Goal: Information Seeking & Learning: Learn about a topic

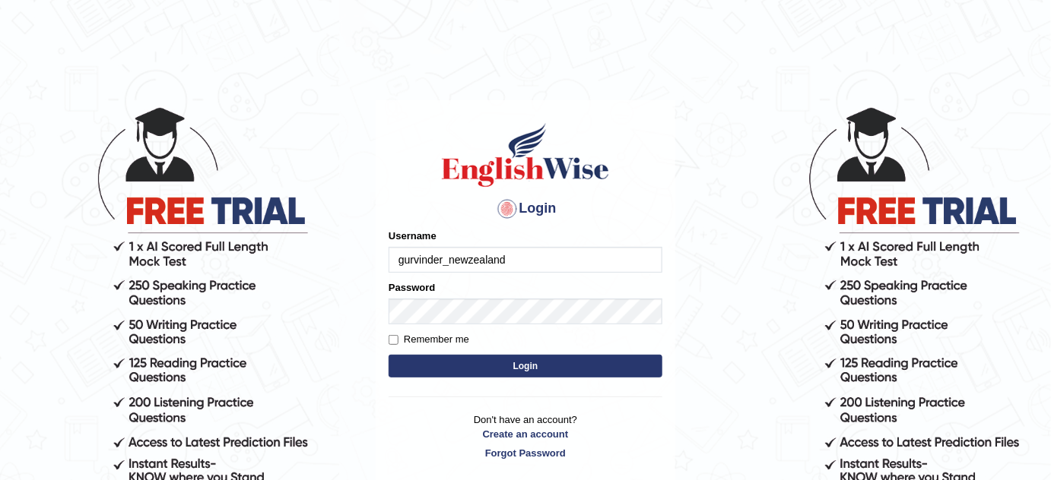
click at [507, 263] on input "gurvinder_newzealand" at bounding box center [525, 260] width 274 height 26
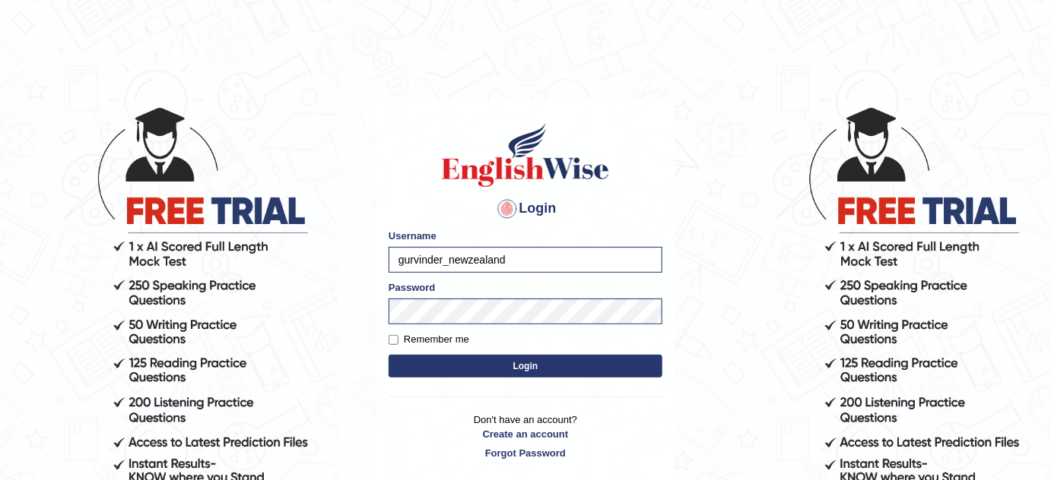
type input "bhagwantbrar"
click at [552, 364] on button "Login" at bounding box center [525, 366] width 274 height 23
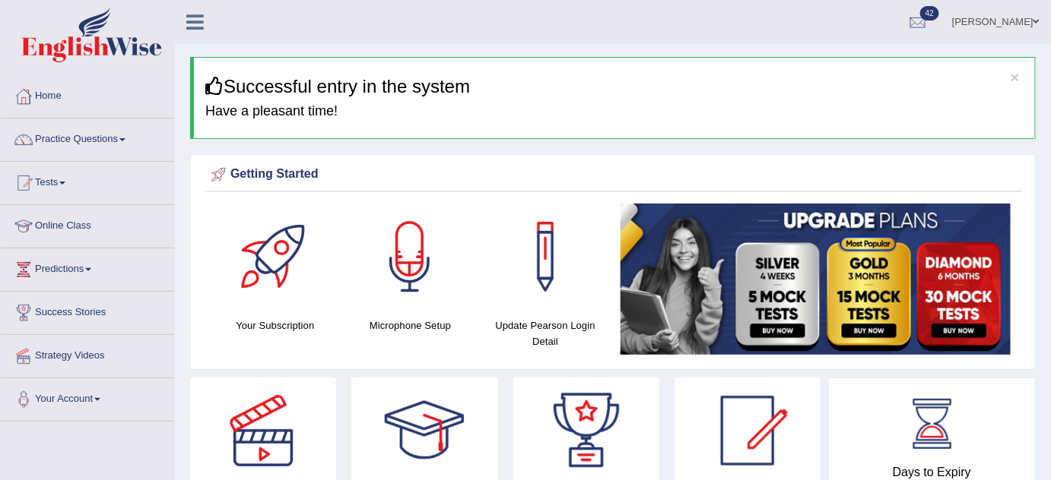
click at [97, 141] on link "Practice Questions" at bounding box center [87, 138] width 173 height 38
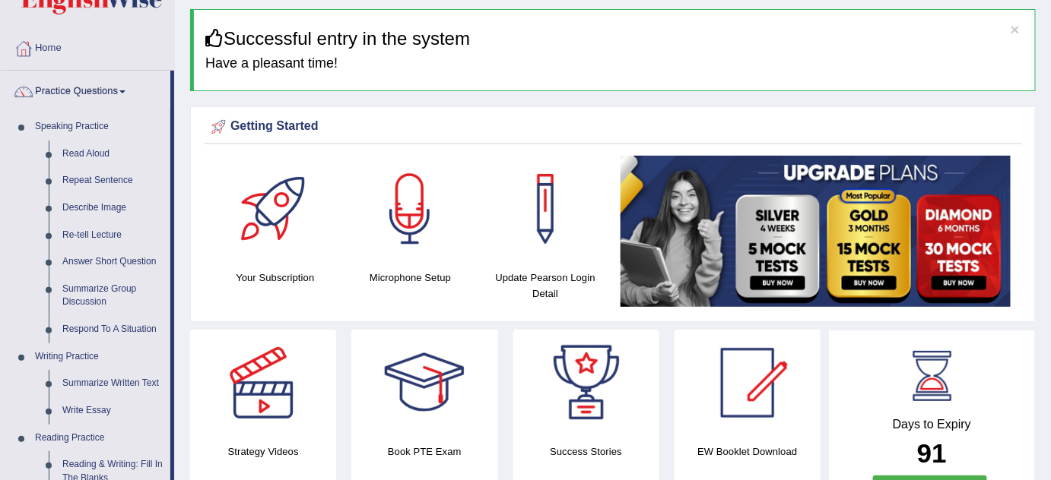
scroll to position [68, 0]
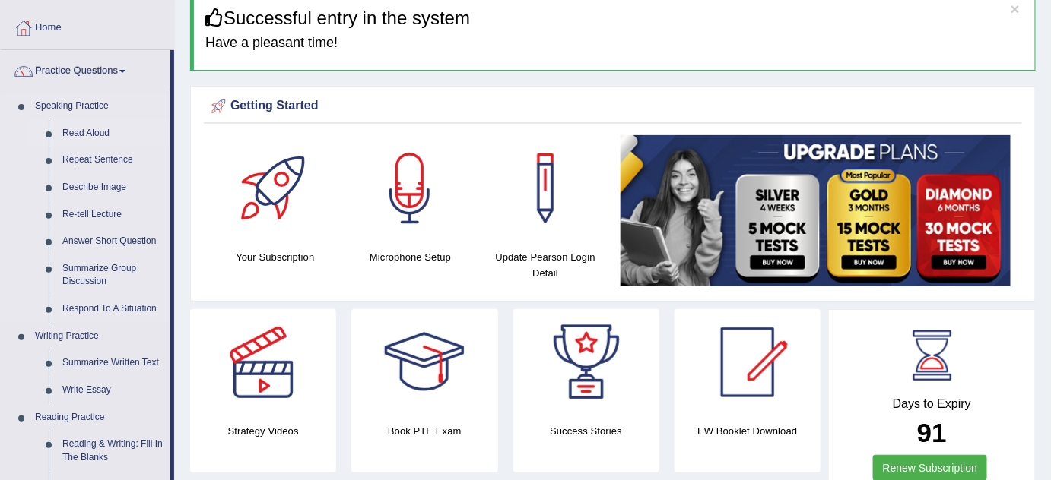
click at [80, 129] on link "Read Aloud" at bounding box center [112, 133] width 115 height 27
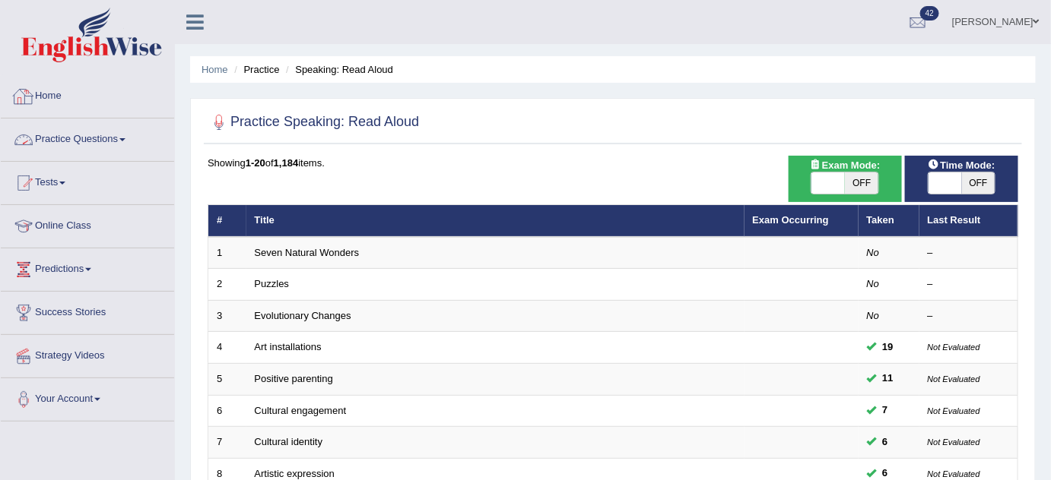
click at [122, 142] on link "Practice Questions" at bounding box center [87, 138] width 173 height 38
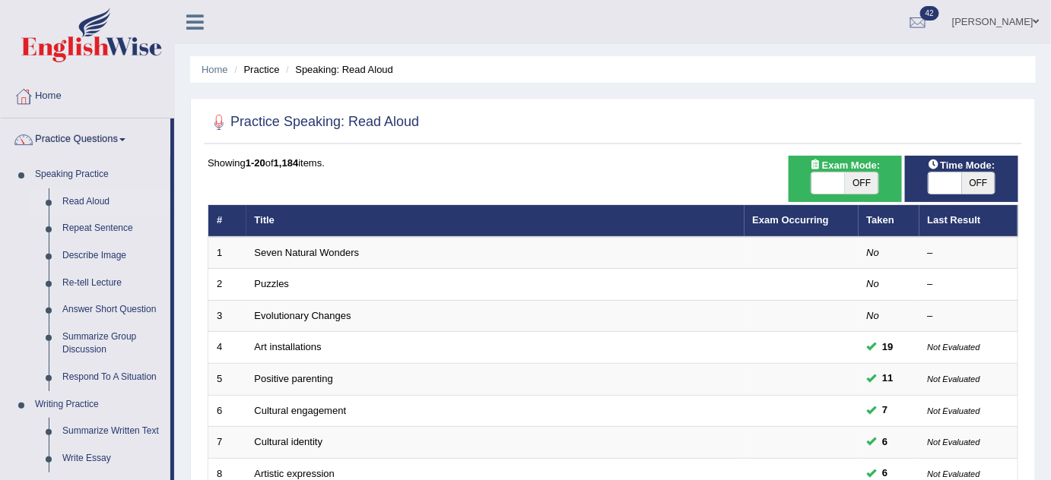
click at [966, 182] on span "OFF" at bounding box center [978, 183] width 33 height 21
checkbox input "true"
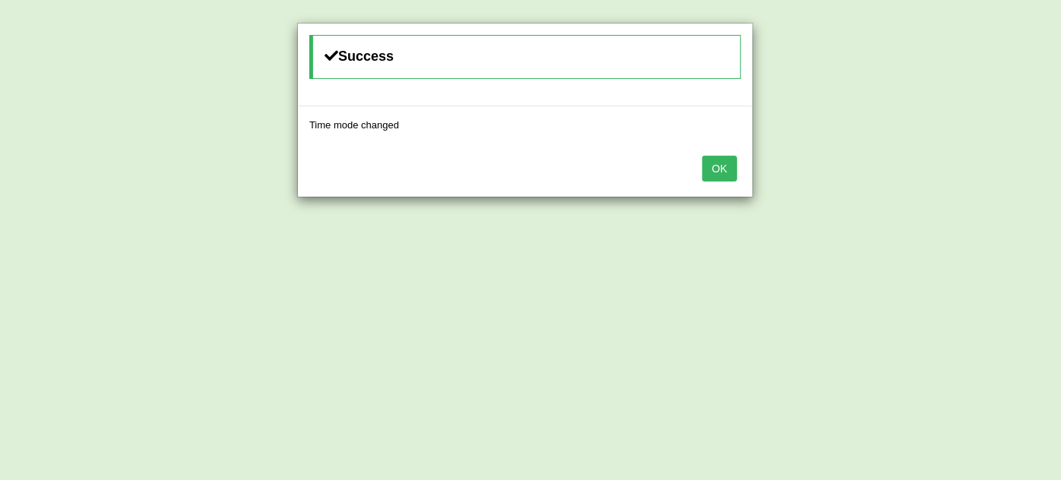
click at [713, 165] on button "OK" at bounding box center [719, 169] width 35 height 26
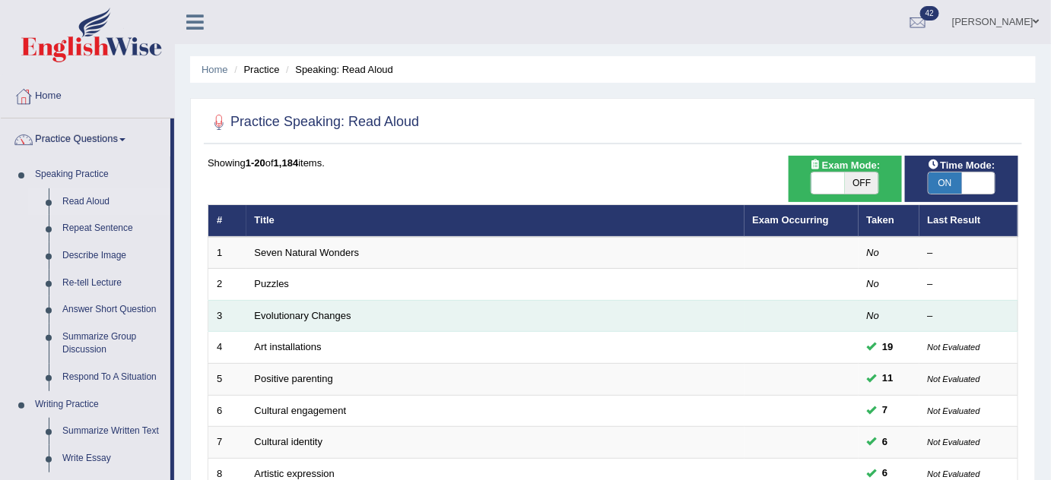
drag, startPoint x: 277, startPoint y: 343, endPoint x: 268, endPoint y: 329, distance: 16.9
click at [277, 342] on link "Art installations" at bounding box center [288, 346] width 67 height 11
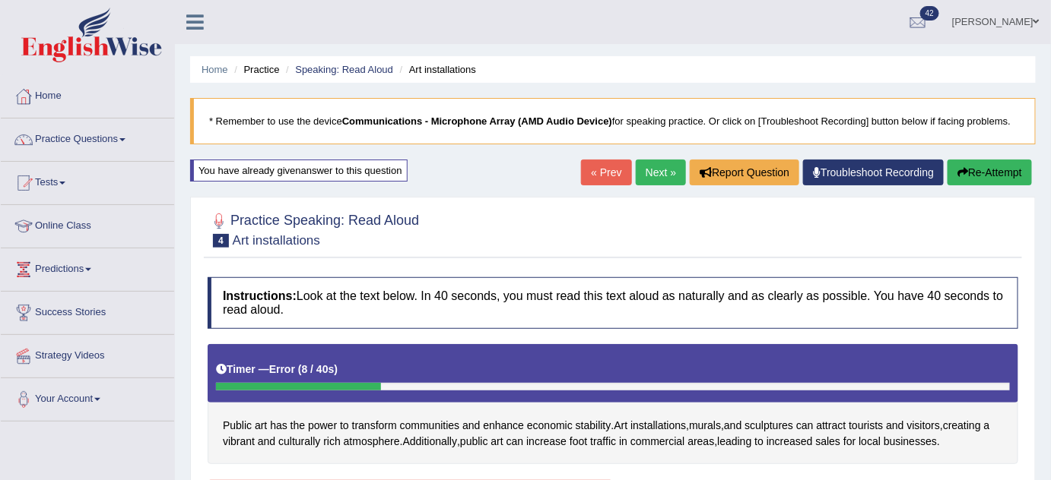
click at [648, 167] on link "Next »" at bounding box center [660, 173] width 50 height 26
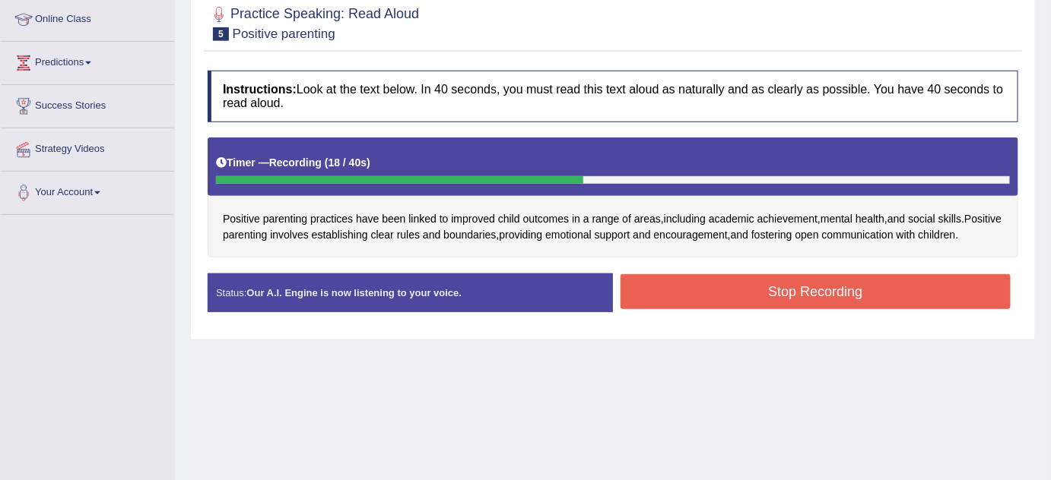
click at [724, 297] on button "Stop Recording" at bounding box center [815, 291] width 390 height 35
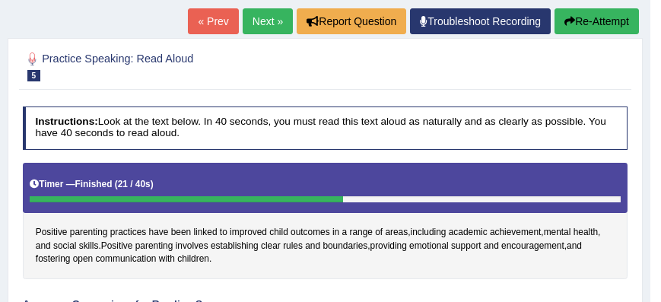
scroll to position [189, 0]
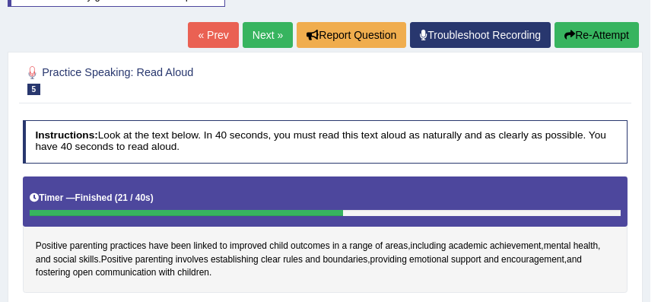
click at [270, 30] on link "Next »" at bounding box center [267, 35] width 50 height 26
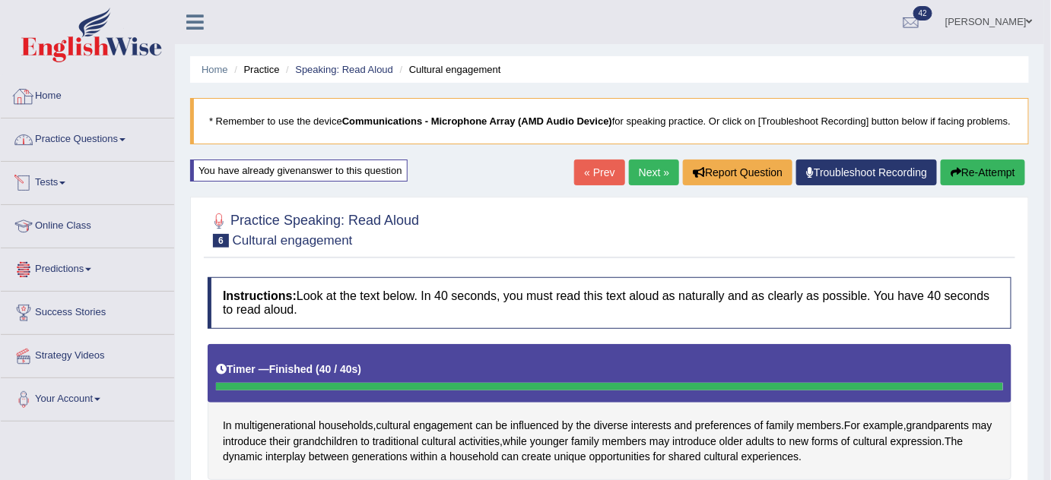
drag, startPoint x: 90, startPoint y: 139, endPoint x: 85, endPoint y: 122, distance: 17.3
click at [90, 138] on link "Practice Questions" at bounding box center [87, 138] width 173 height 38
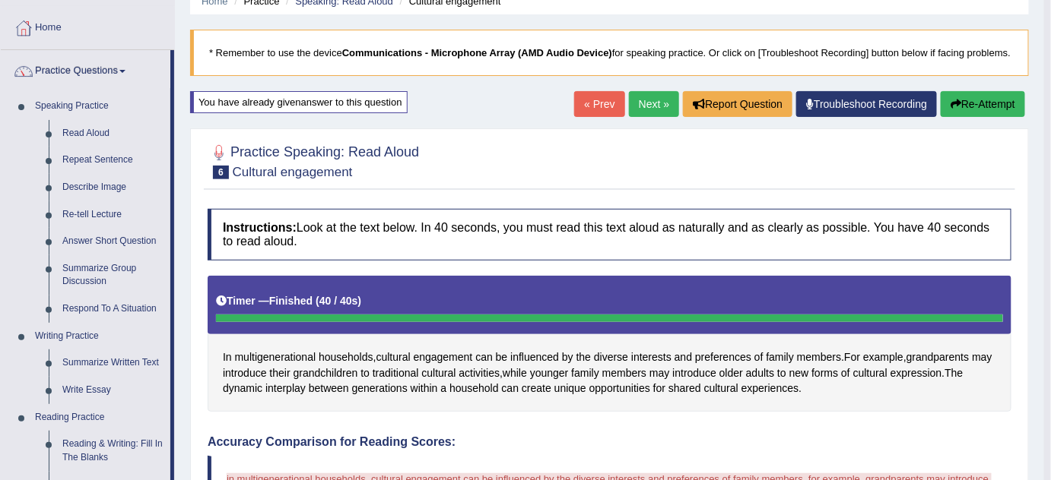
scroll to position [68, 0]
click at [116, 162] on link "Repeat Sentence" at bounding box center [112, 160] width 115 height 27
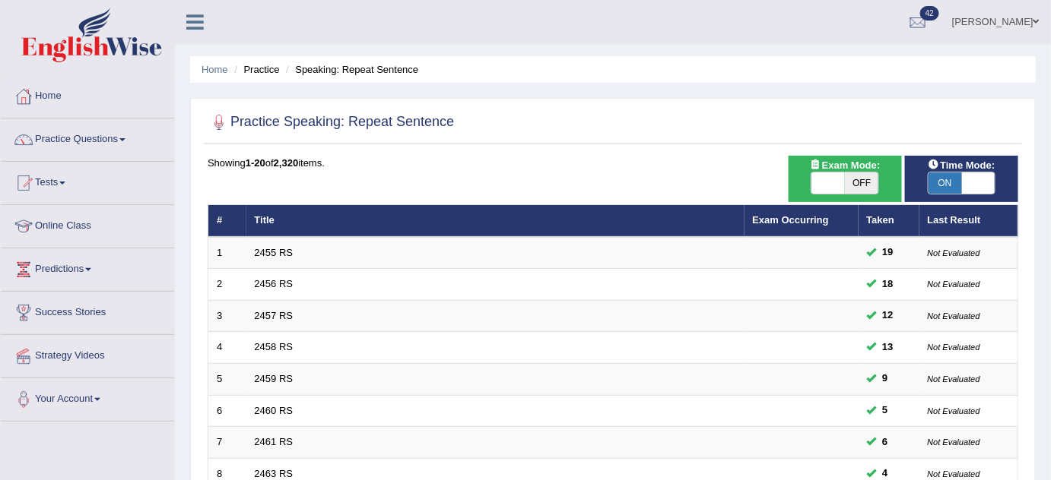
click at [959, 182] on span "ON" at bounding box center [944, 183] width 33 height 21
checkbox input "false"
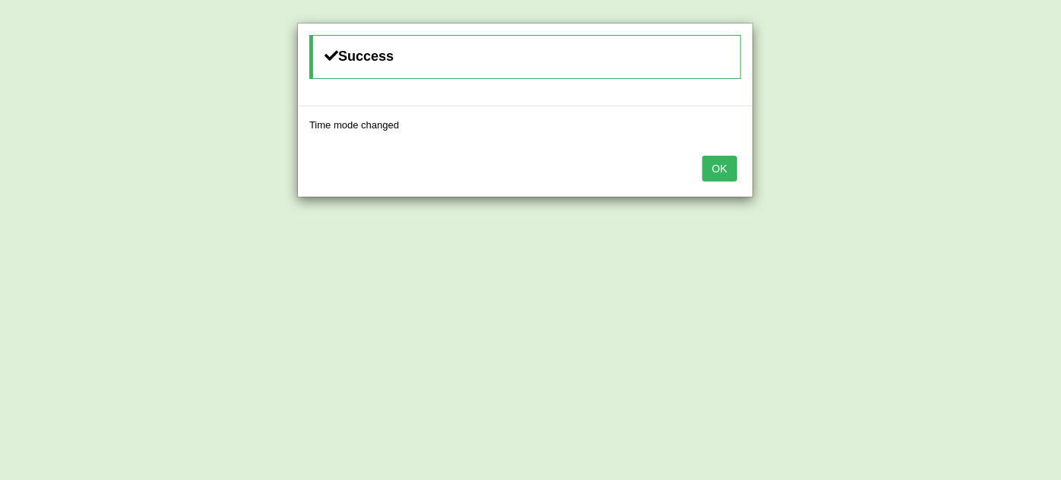
click at [723, 161] on button "OK" at bounding box center [719, 169] width 35 height 26
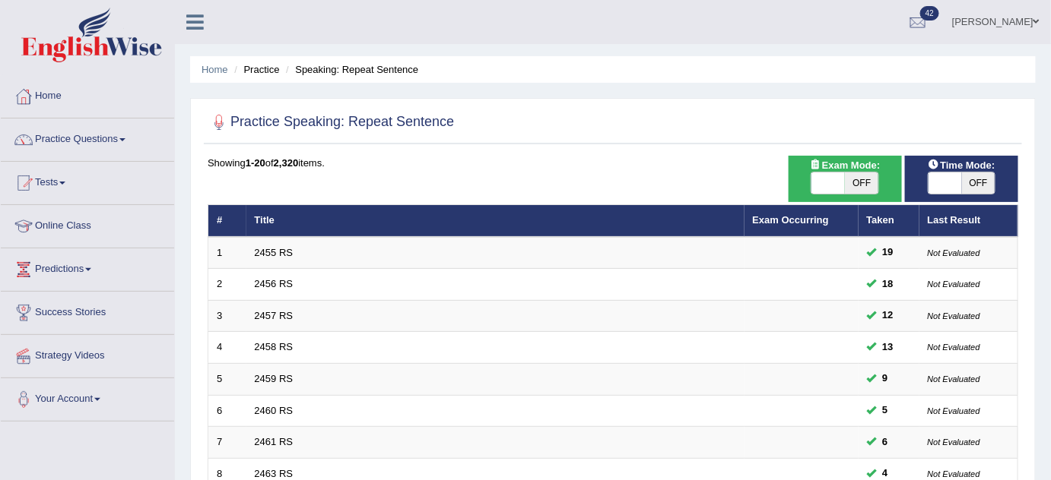
drag, startPoint x: 284, startPoint y: 249, endPoint x: 280, endPoint y: 233, distance: 16.6
click at [284, 249] on link "2455 RS" at bounding box center [274, 252] width 39 height 11
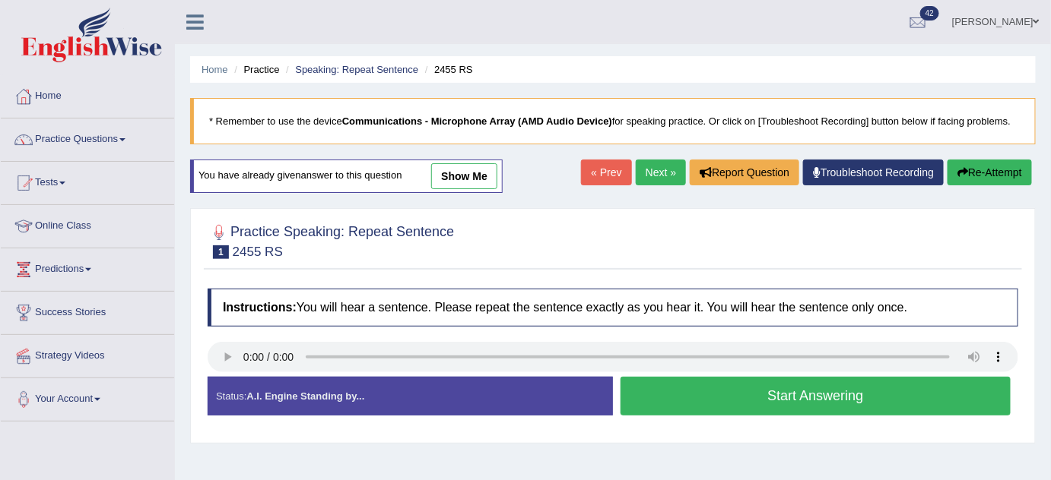
click at [841, 388] on button "Start Answering" at bounding box center [815, 396] width 390 height 39
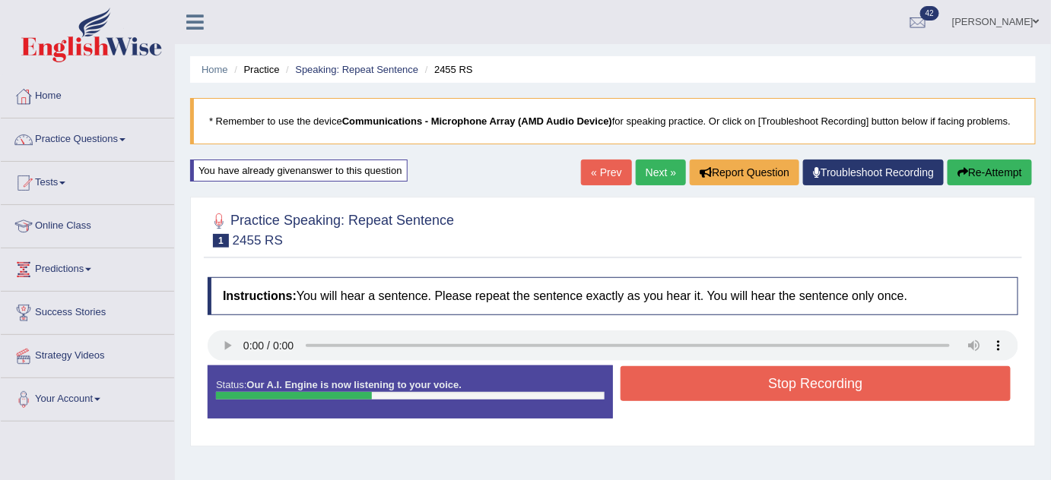
click at [841, 379] on button "Stop Recording" at bounding box center [815, 383] width 390 height 35
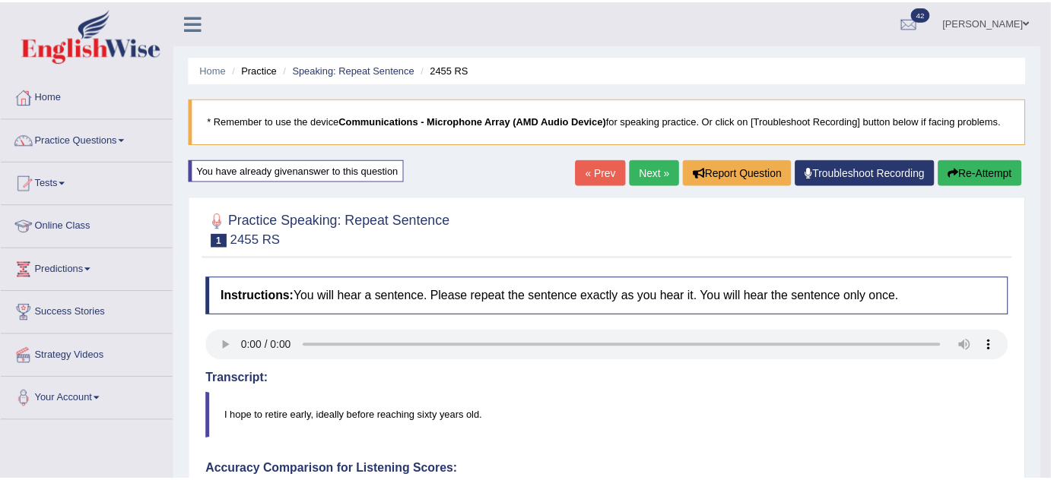
scroll to position [68, 0]
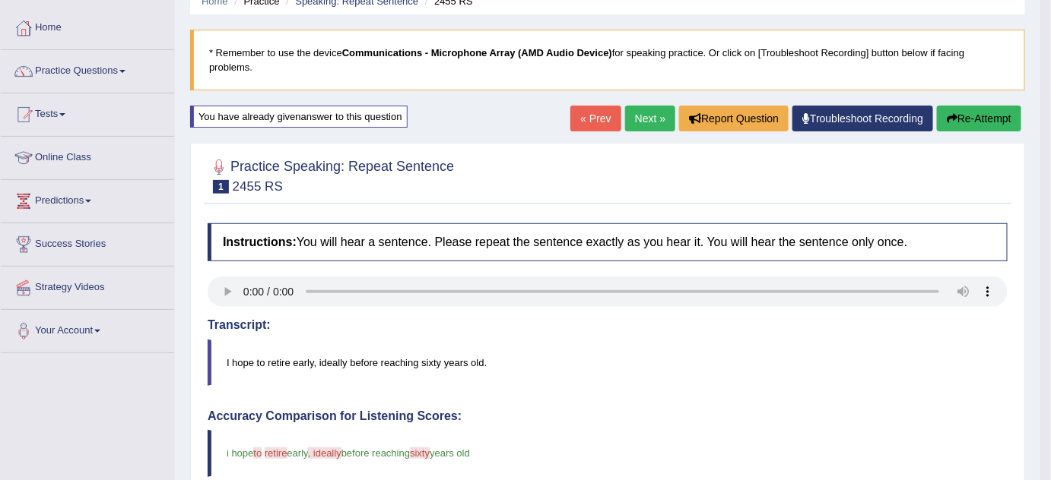
click at [645, 114] on link "Next »" at bounding box center [650, 119] width 50 height 26
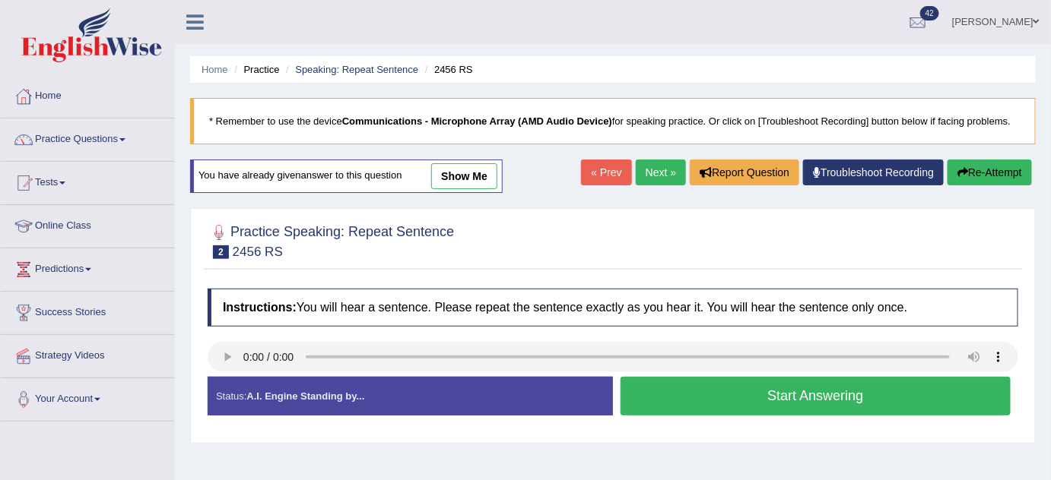
click at [760, 389] on button "Start Answering" at bounding box center [815, 396] width 390 height 39
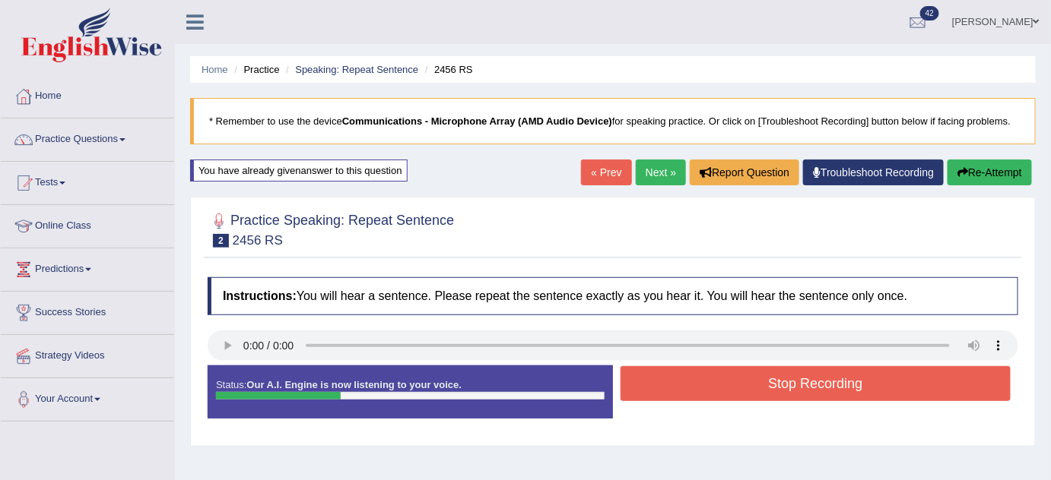
click at [760, 388] on button "Stop Recording" at bounding box center [815, 383] width 390 height 35
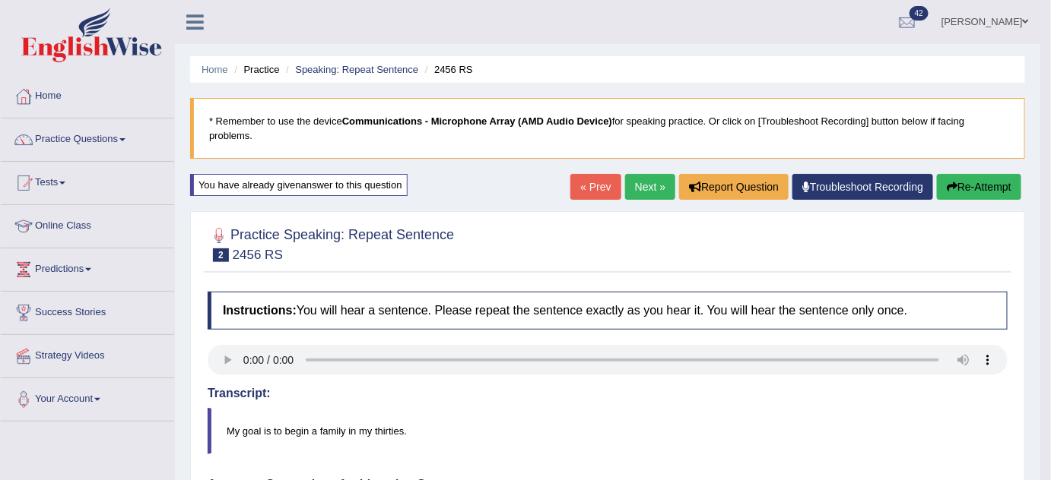
click at [640, 189] on link "Next »" at bounding box center [650, 187] width 50 height 26
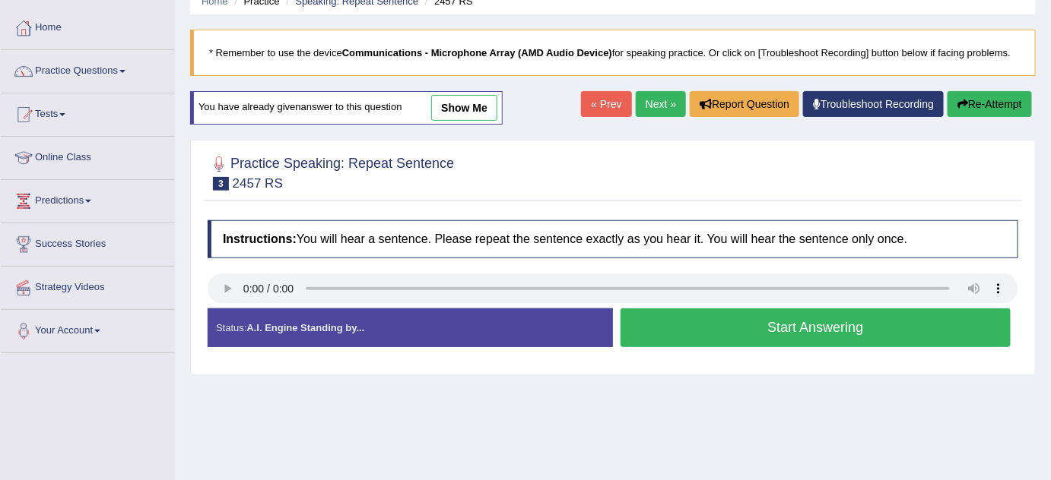
click at [782, 319] on button "Start Answering" at bounding box center [815, 328] width 390 height 39
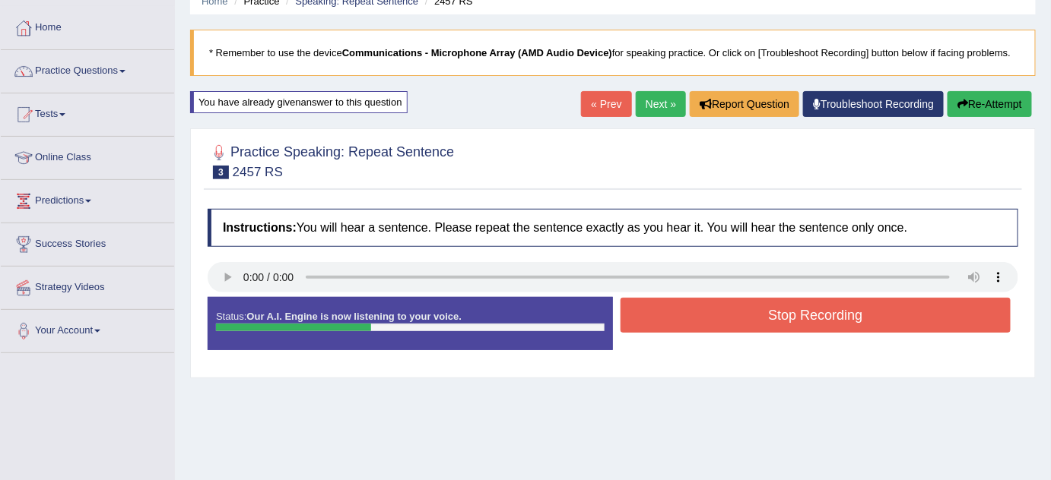
click at [785, 315] on button "Stop Recording" at bounding box center [815, 315] width 390 height 35
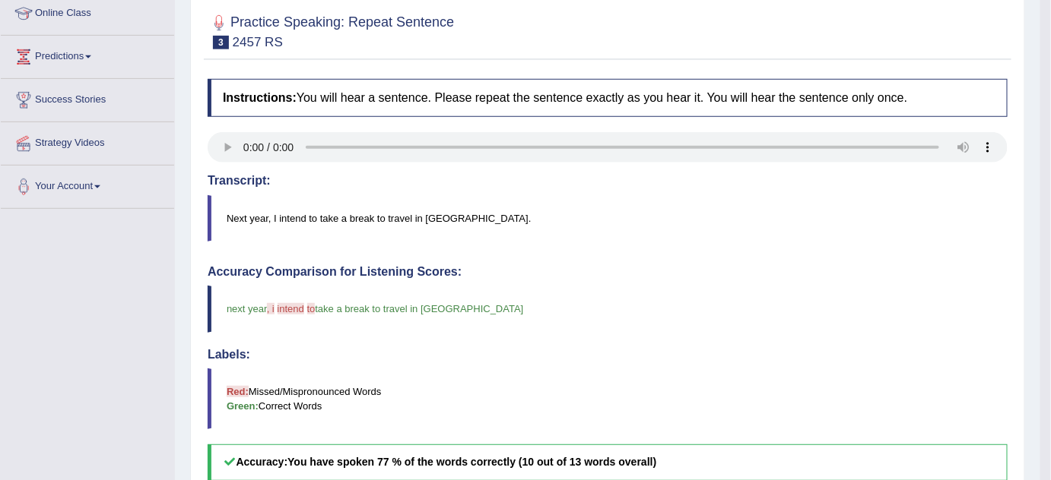
scroll to position [82, 0]
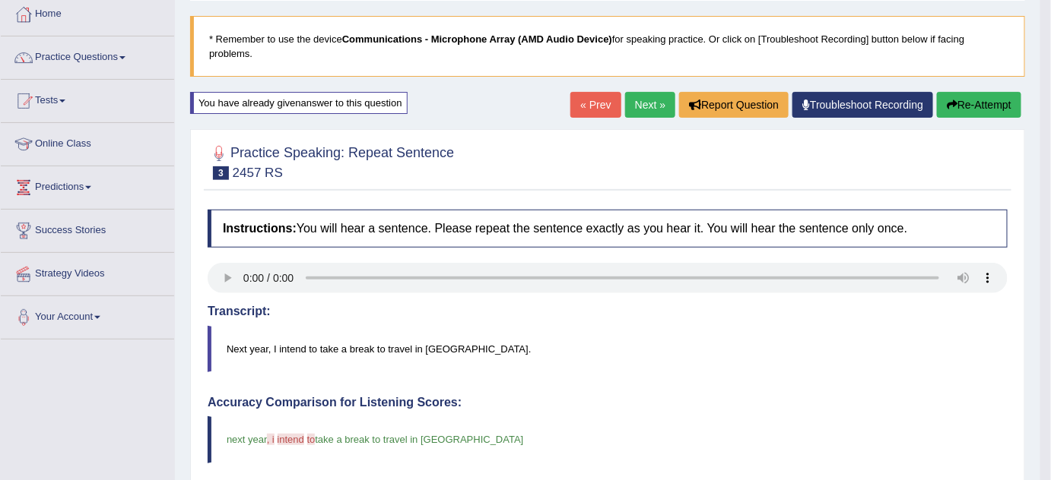
click at [952, 102] on icon "button" at bounding box center [951, 105] width 11 height 11
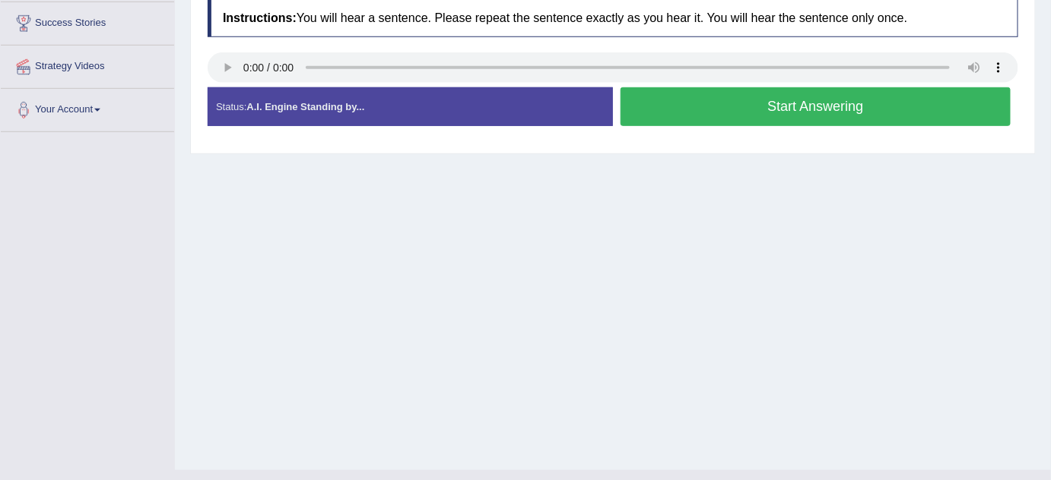
click at [645, 108] on button "Start Answering" at bounding box center [815, 106] width 390 height 39
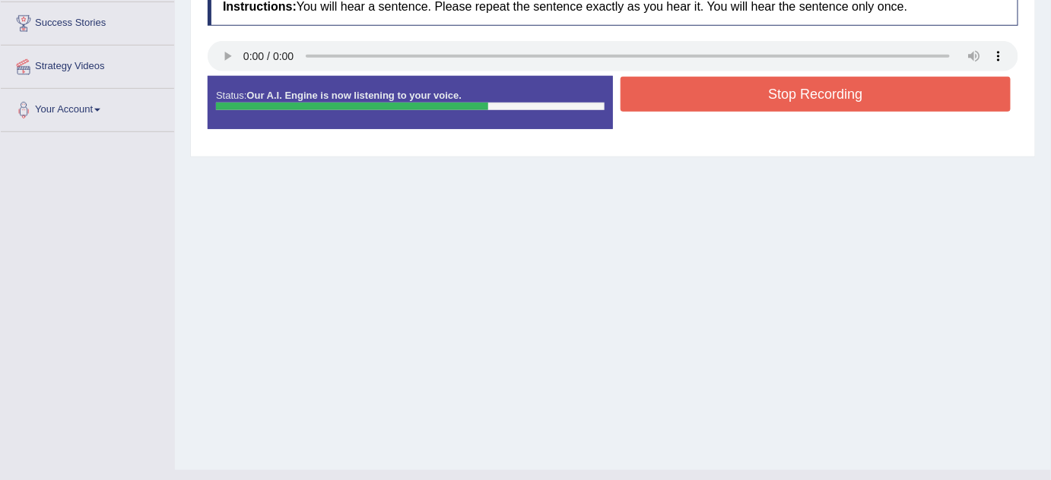
click at [660, 97] on button "Stop Recording" at bounding box center [815, 94] width 390 height 35
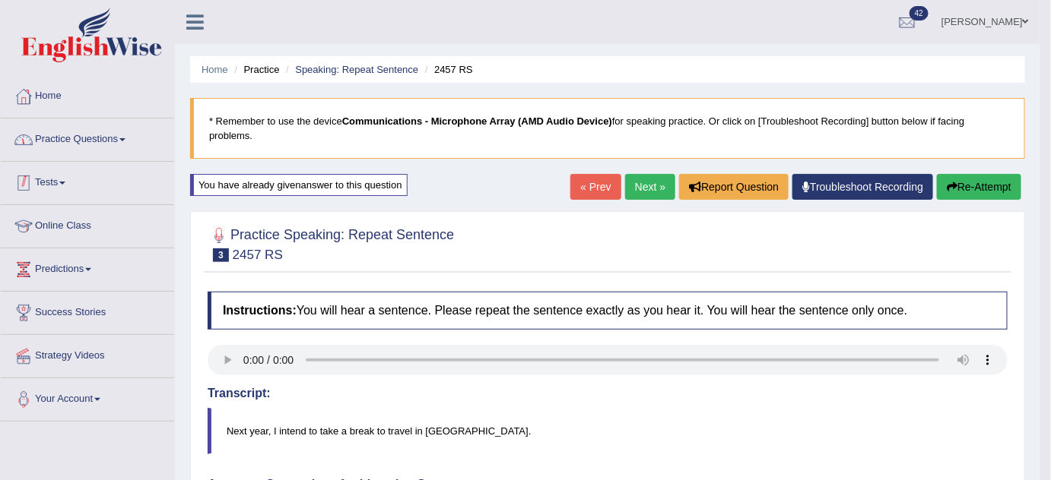
click at [116, 147] on link "Practice Questions" at bounding box center [87, 138] width 173 height 38
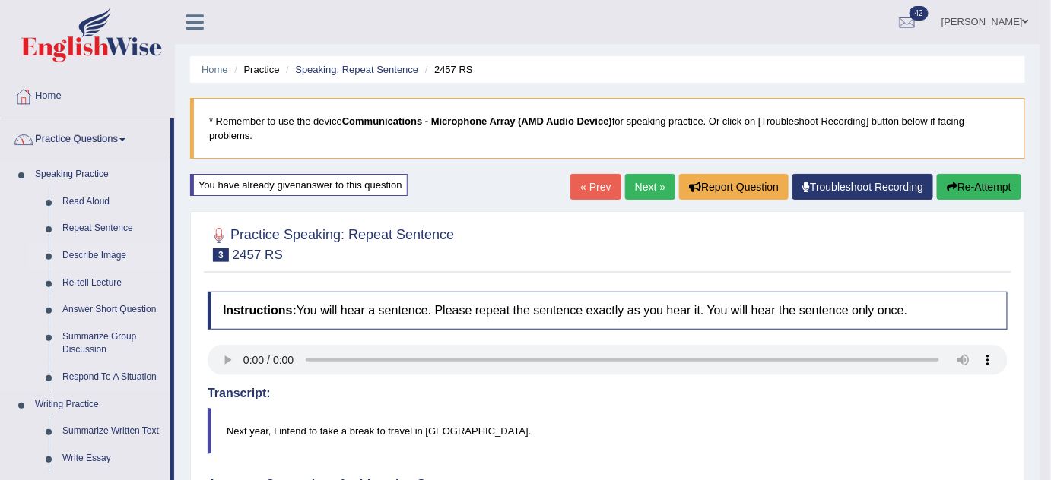
click at [103, 252] on link "Describe Image" at bounding box center [112, 255] width 115 height 27
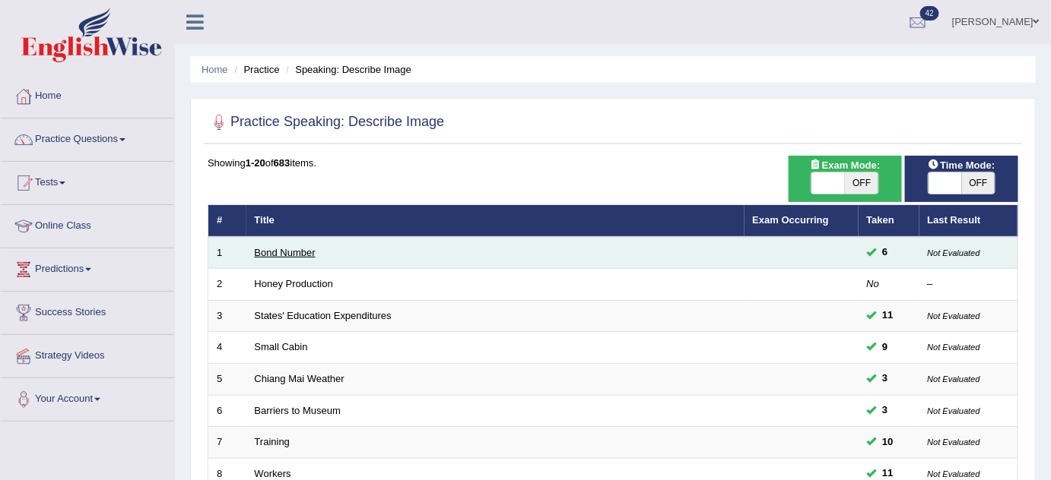
click at [308, 249] on link "Bond Number" at bounding box center [285, 252] width 61 height 11
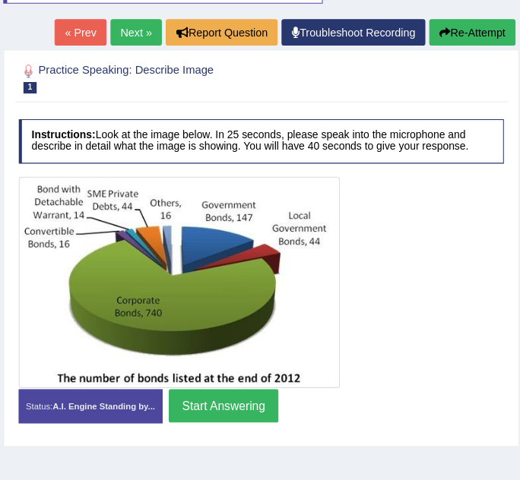
scroll to position [201, 0]
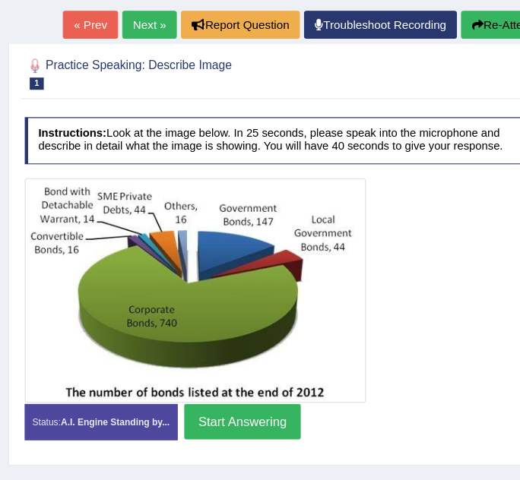
click at [369, 214] on div at bounding box center [260, 279] width 475 height 207
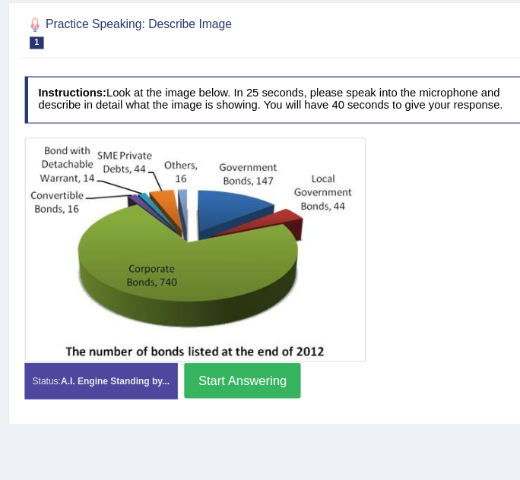
scroll to position [214, 0]
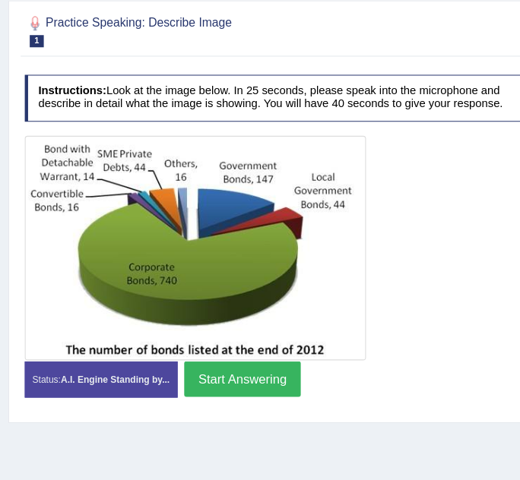
click at [212, 381] on button "Start Answering" at bounding box center [223, 386] width 107 height 33
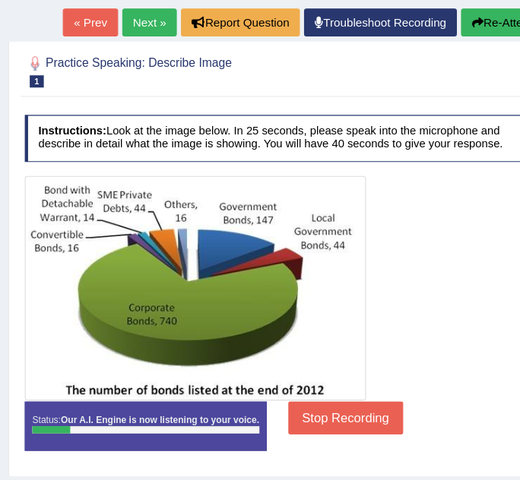
scroll to position [203, 0]
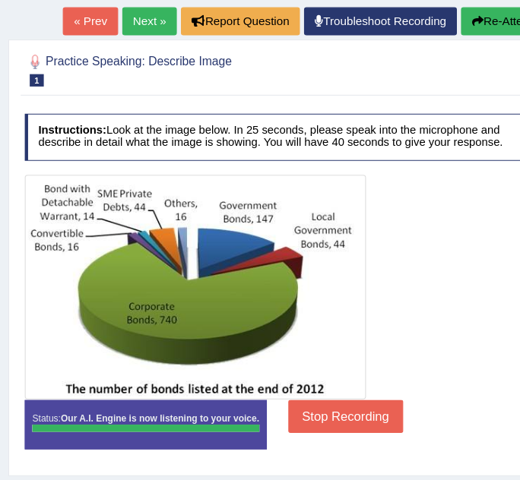
click at [322, 380] on button "Stop Recording" at bounding box center [318, 385] width 106 height 30
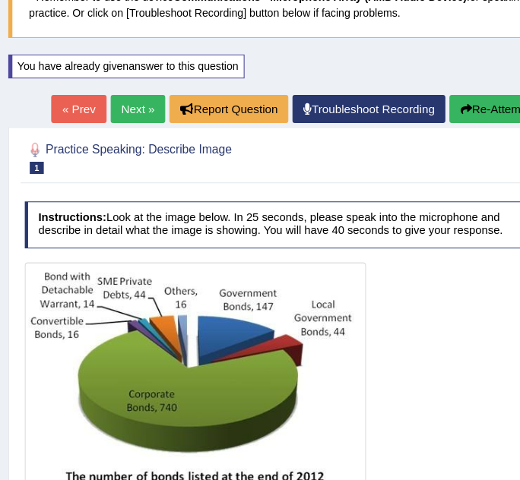
scroll to position [102, 0]
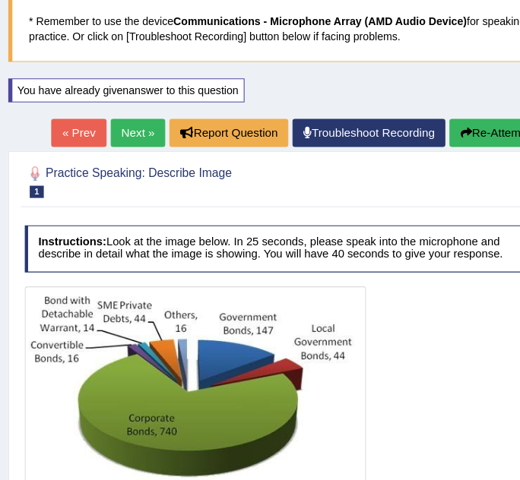
click at [132, 116] on link "Next »" at bounding box center [127, 122] width 50 height 26
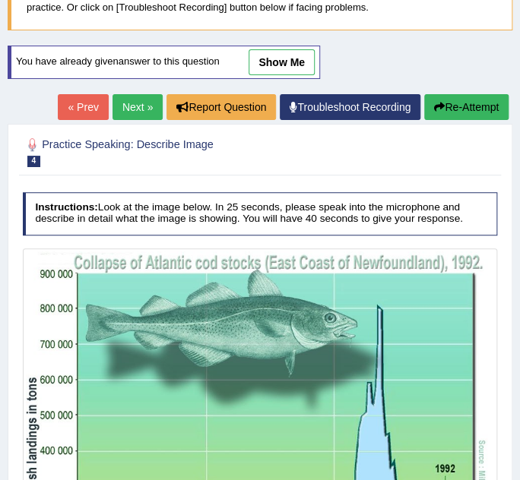
scroll to position [105, 0]
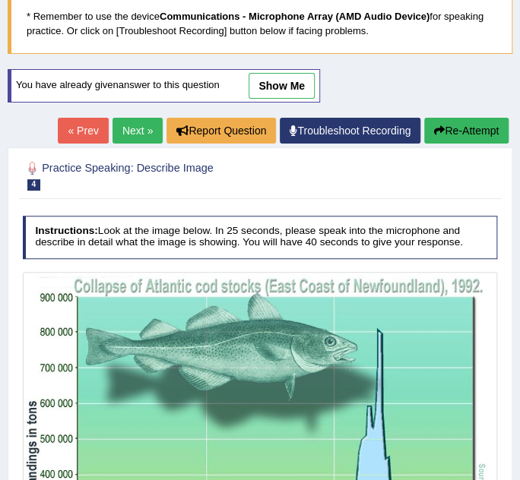
click at [135, 127] on link "Next »" at bounding box center [138, 131] width 50 height 26
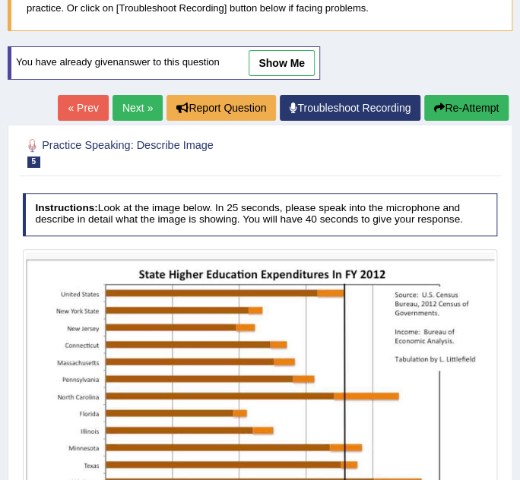
scroll to position [68, 0]
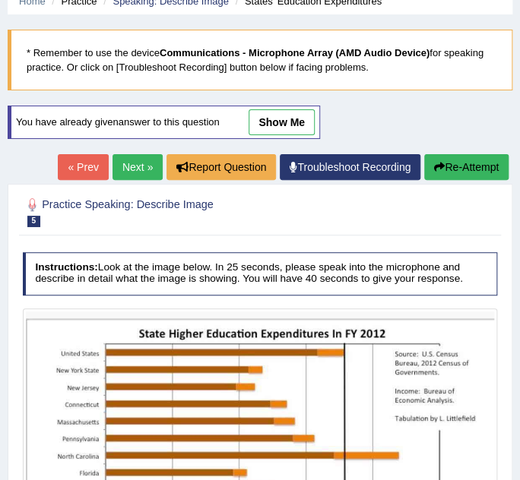
click at [127, 158] on link "Next »" at bounding box center [138, 167] width 50 height 26
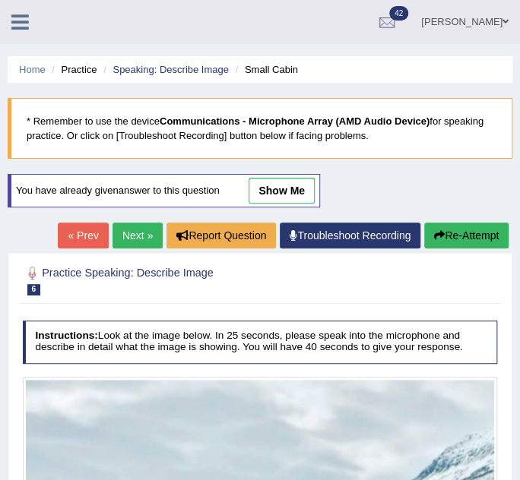
click at [133, 233] on link "Next »" at bounding box center [138, 236] width 50 height 26
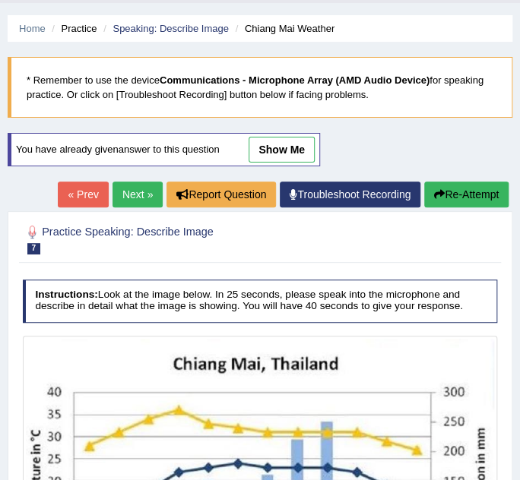
click at [125, 198] on link "Next »" at bounding box center [138, 195] width 50 height 26
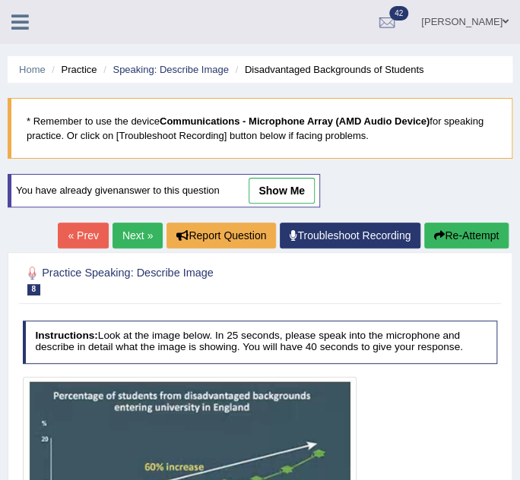
click at [87, 233] on link "« Prev" at bounding box center [83, 236] width 50 height 26
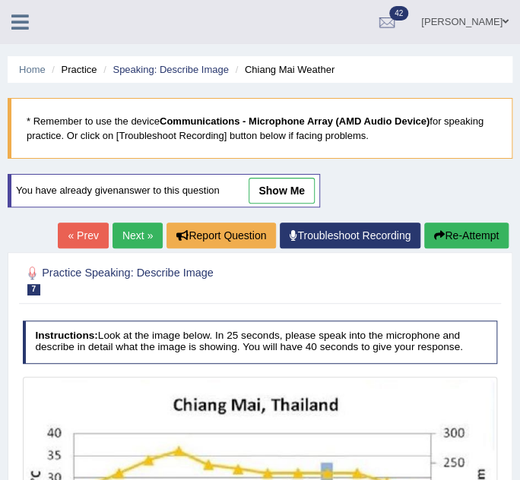
click at [89, 233] on link "« Prev" at bounding box center [83, 236] width 50 height 26
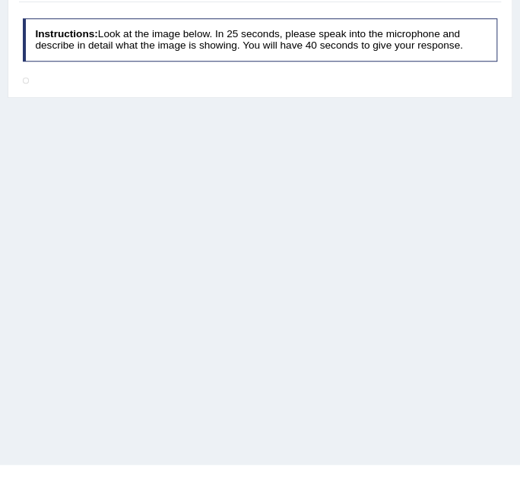
scroll to position [310, 0]
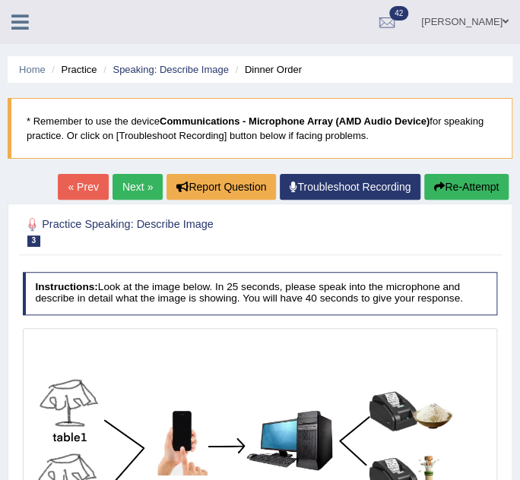
click at [93, 192] on link "« Prev" at bounding box center [83, 187] width 50 height 26
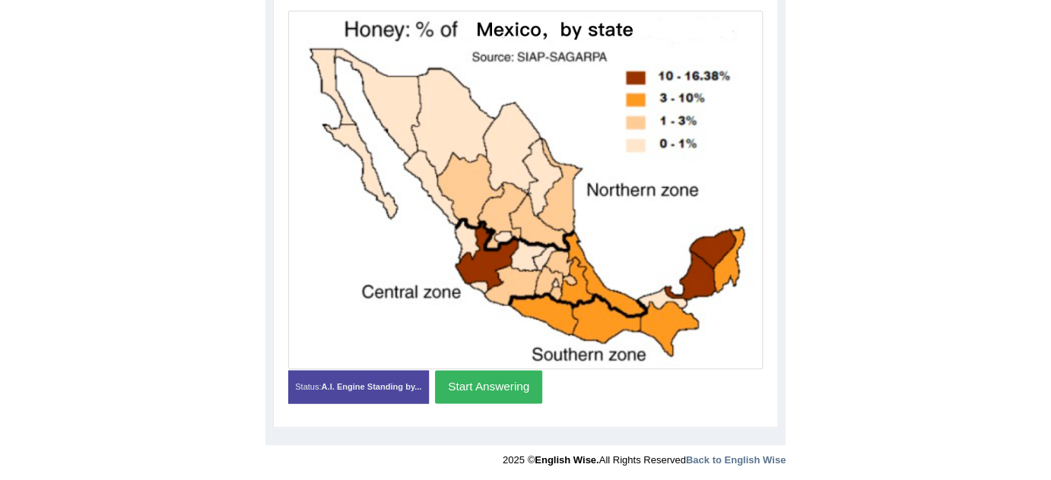
scroll to position [318, 0]
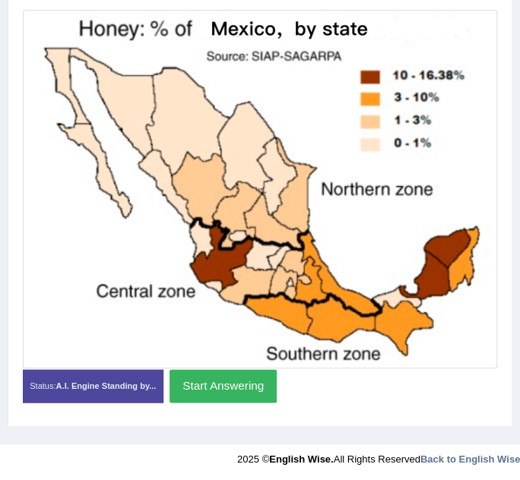
click at [518, 242] on div "Home Practice Speaking: Describe Image Honey Production * Remember to use the d…" at bounding box center [260, 63] width 520 height 763
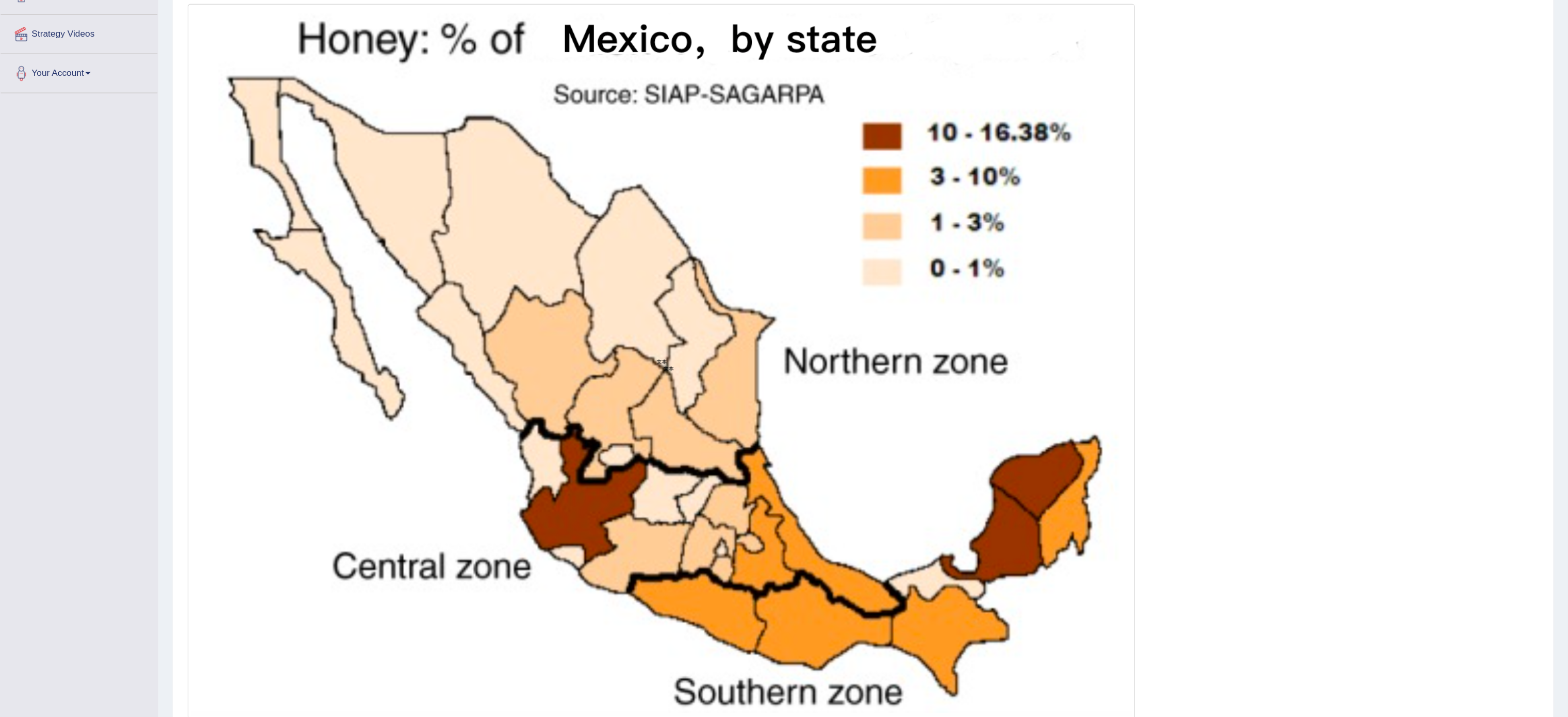
scroll to position [123, 0]
